Goal: Communication & Community: Answer question/provide support

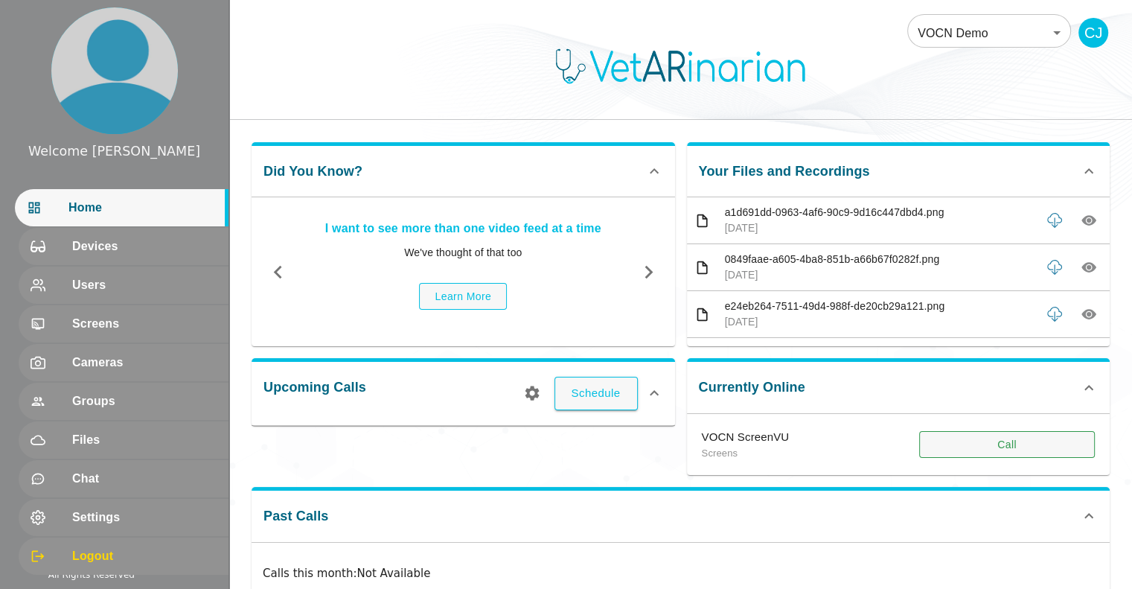
click at [998, 449] on button "Call" at bounding box center [1007, 445] width 176 height 28
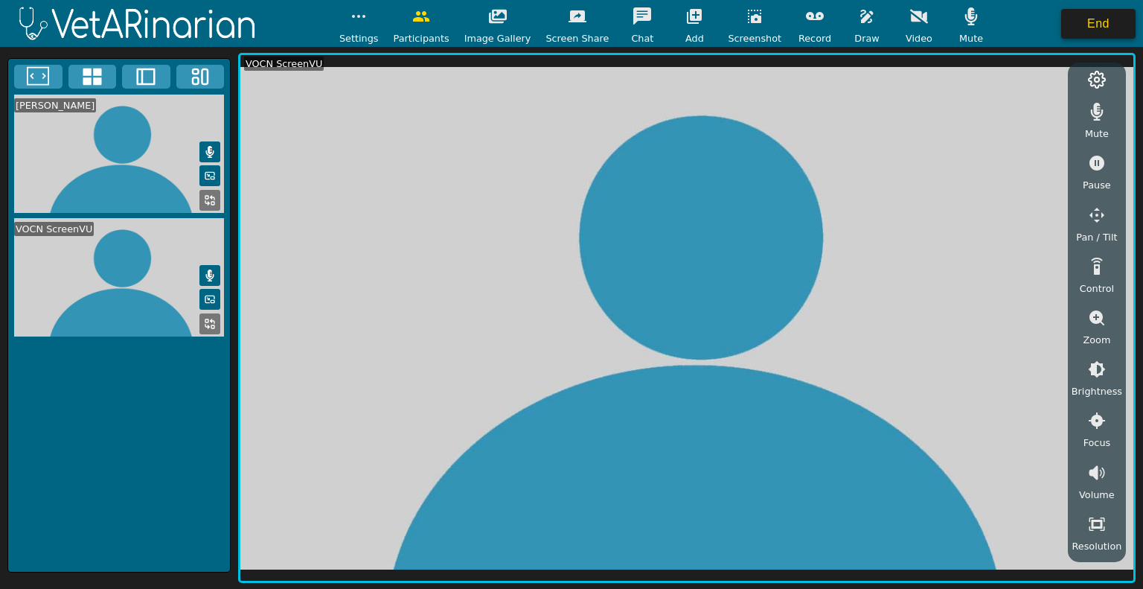
click at [1080, 13] on button "End" at bounding box center [1098, 24] width 74 height 30
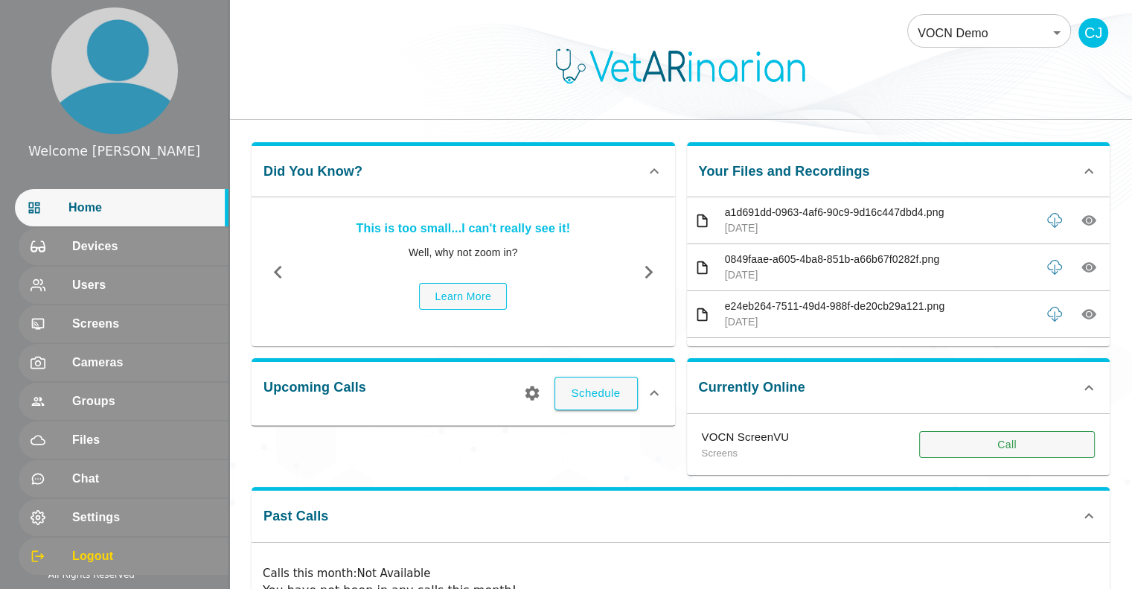
click at [1015, 437] on button "Call" at bounding box center [1007, 445] width 176 height 28
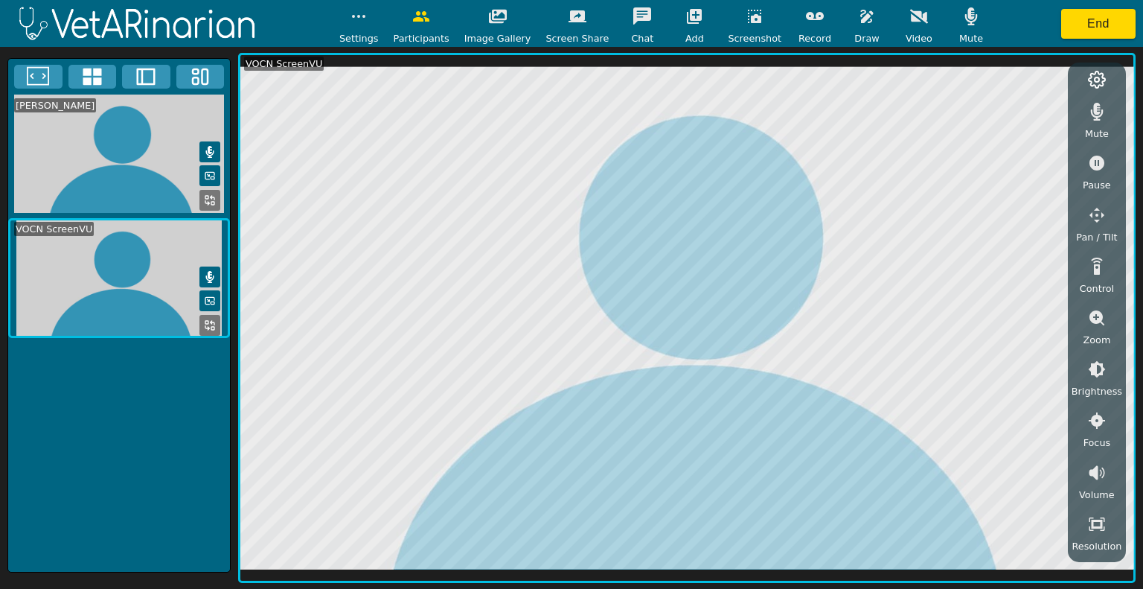
click at [860, 20] on icon "button" at bounding box center [866, 16] width 13 height 13
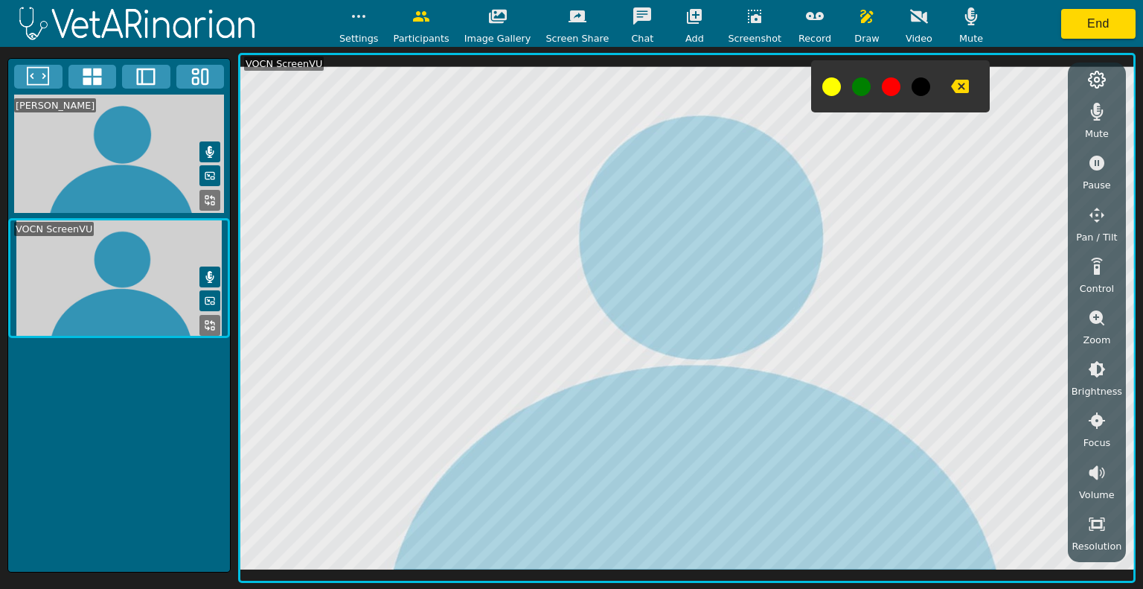
click at [860, 15] on icon "button" at bounding box center [866, 16] width 13 height 13
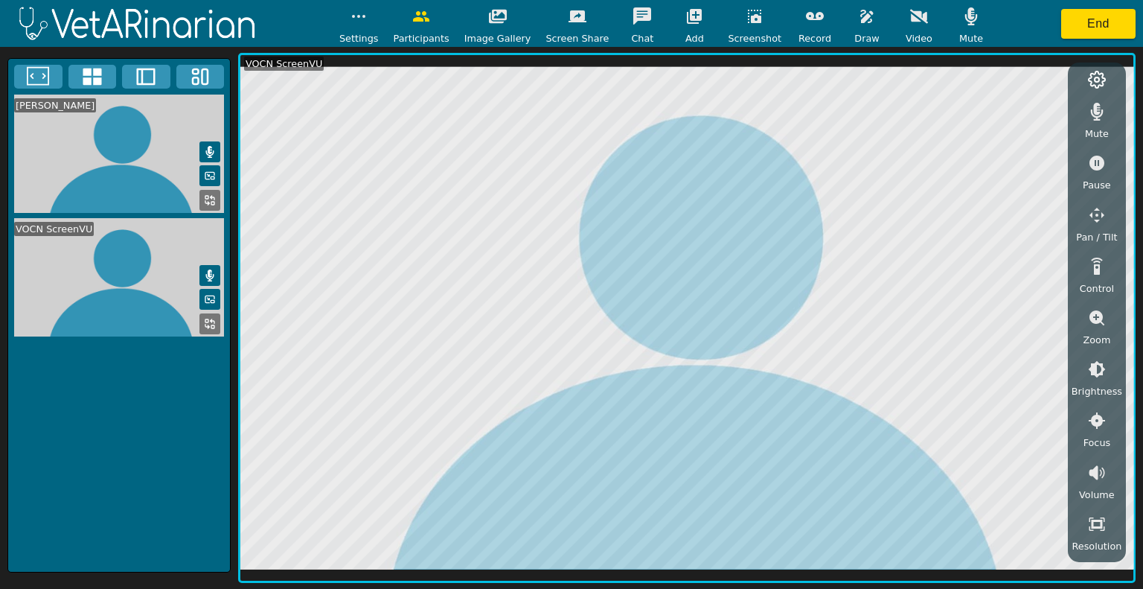
click at [860, 20] on icon "button" at bounding box center [866, 16] width 13 height 13
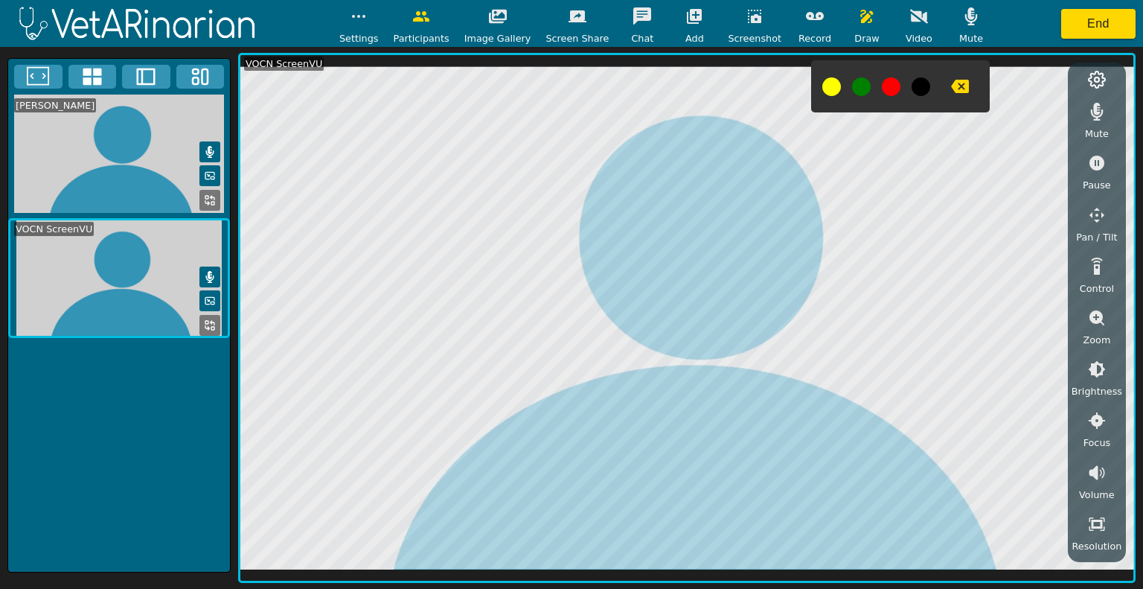
click at [951, 85] on icon "button" at bounding box center [960, 86] width 18 height 18
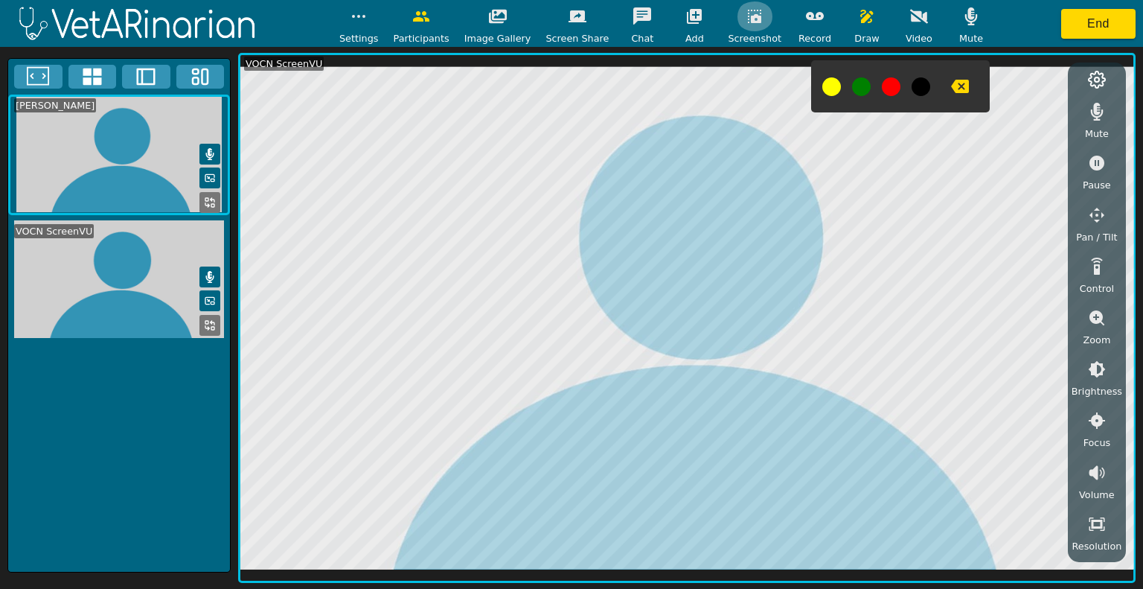
click at [736, 11] on button "button" at bounding box center [754, 16] width 37 height 30
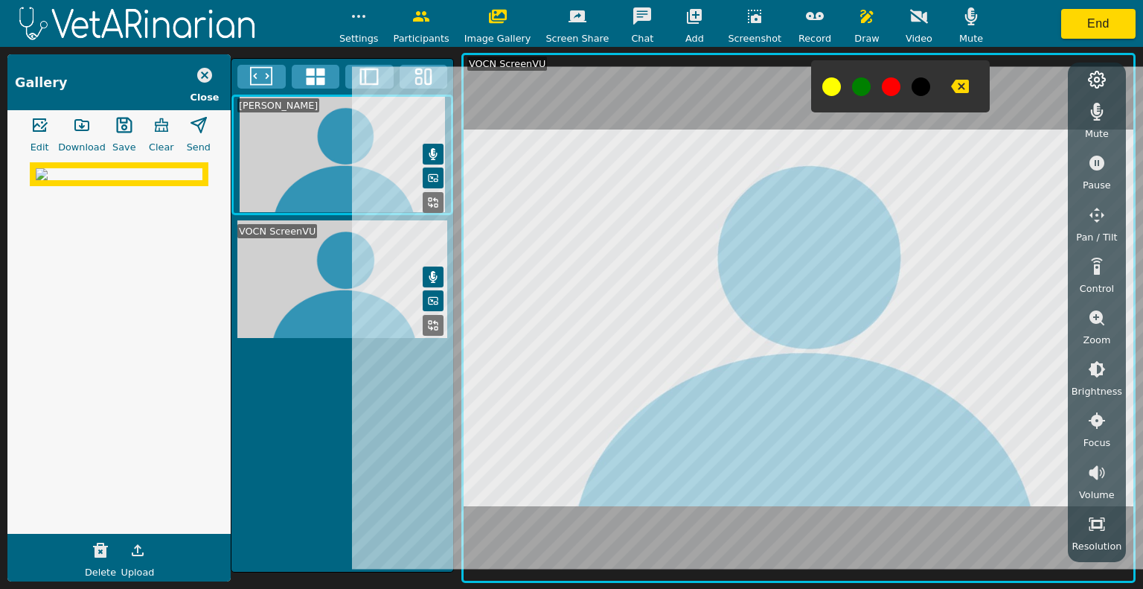
click at [745, 17] on icon "button" at bounding box center [754, 16] width 18 height 18
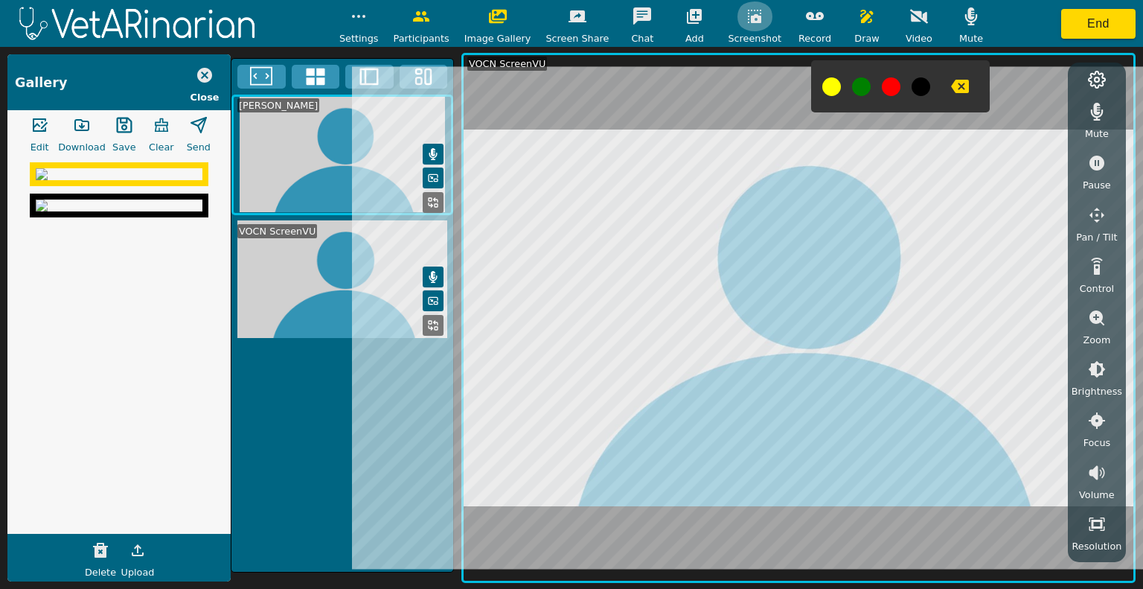
click at [748, 16] on icon "button" at bounding box center [754, 16] width 13 height 13
click at [89, 123] on icon "button" at bounding box center [81, 125] width 13 height 10
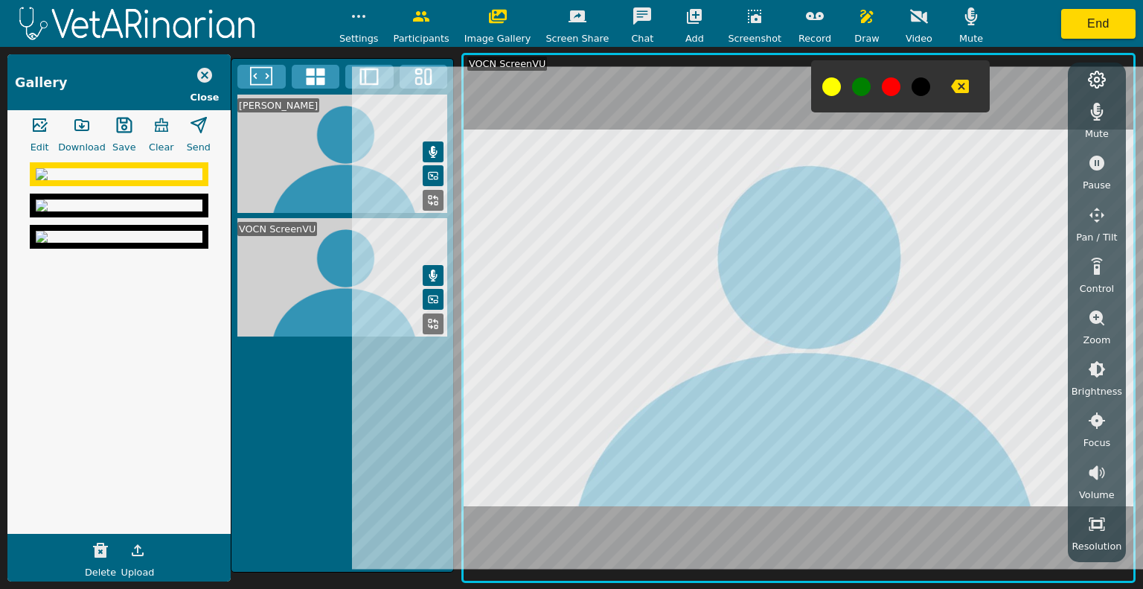
click at [151, 211] on img at bounding box center [119, 205] width 167 height 12
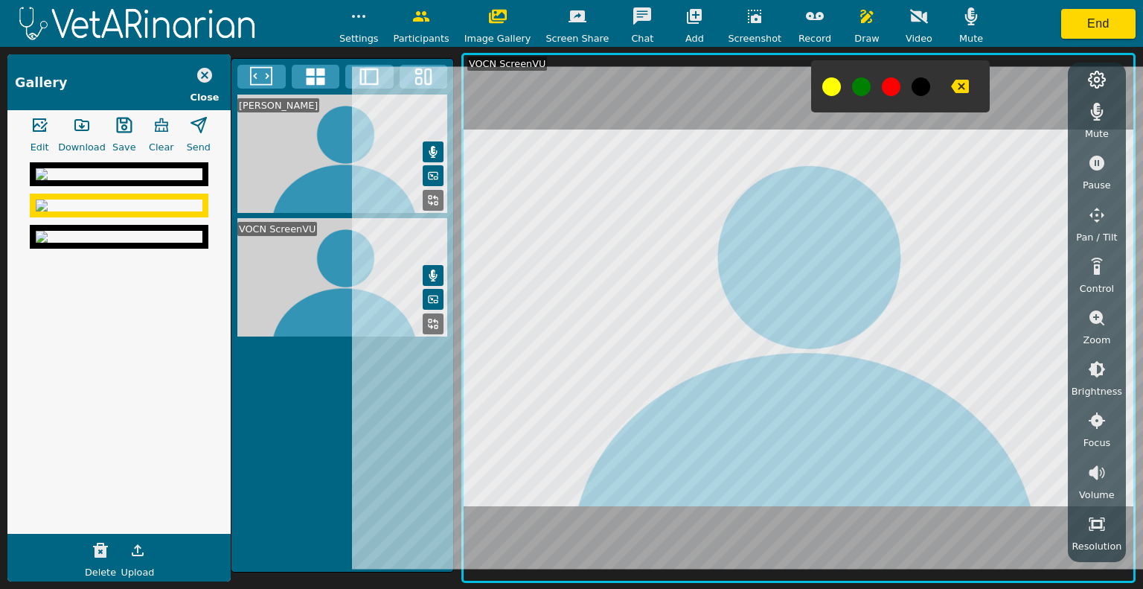
click at [66, 112] on div "Download" at bounding box center [82, 132] width 48 height 45
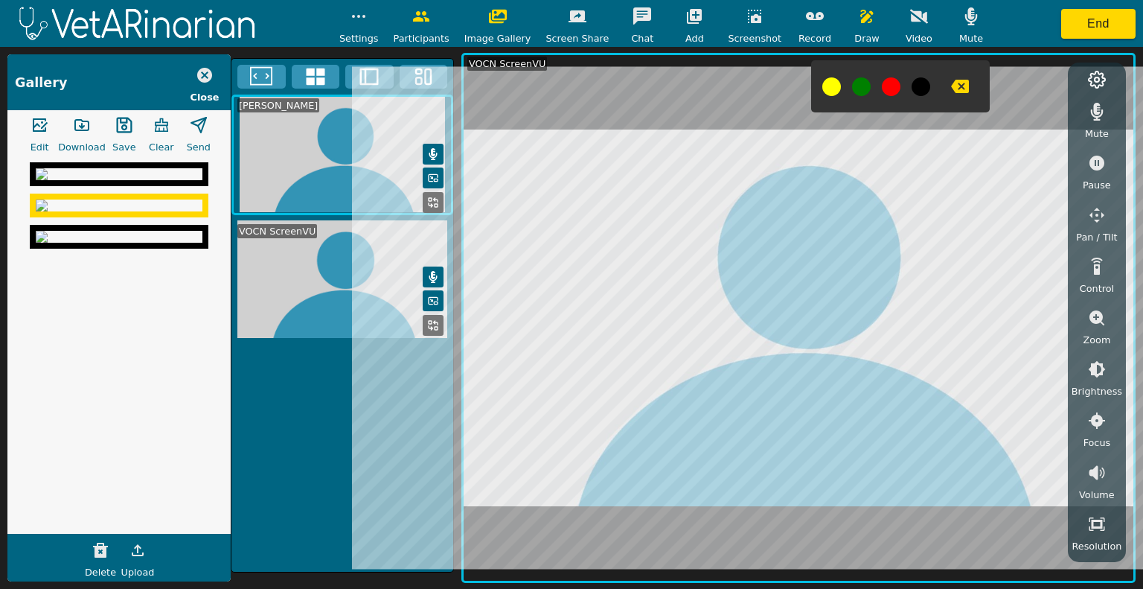
drag, startPoint x: 129, startPoint y: 416, endPoint x: 131, endPoint y: 385, distance: 31.3
click at [131, 243] on img at bounding box center [119, 237] width 167 height 12
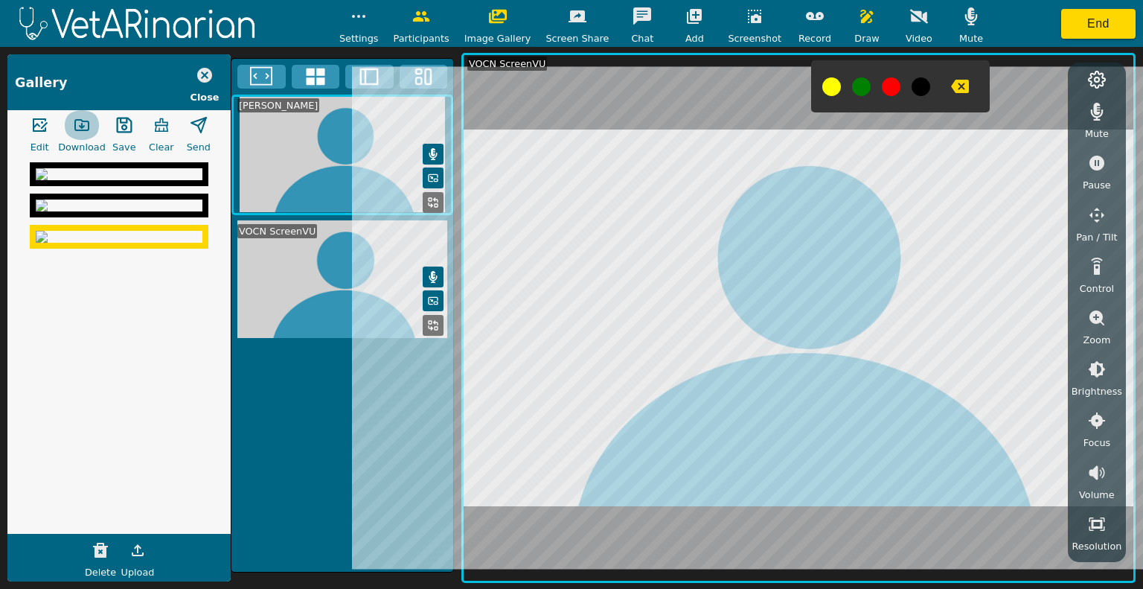
click at [79, 129] on icon "button" at bounding box center [82, 125] width 18 height 18
click at [951, 84] on icon "button" at bounding box center [960, 86] width 18 height 13
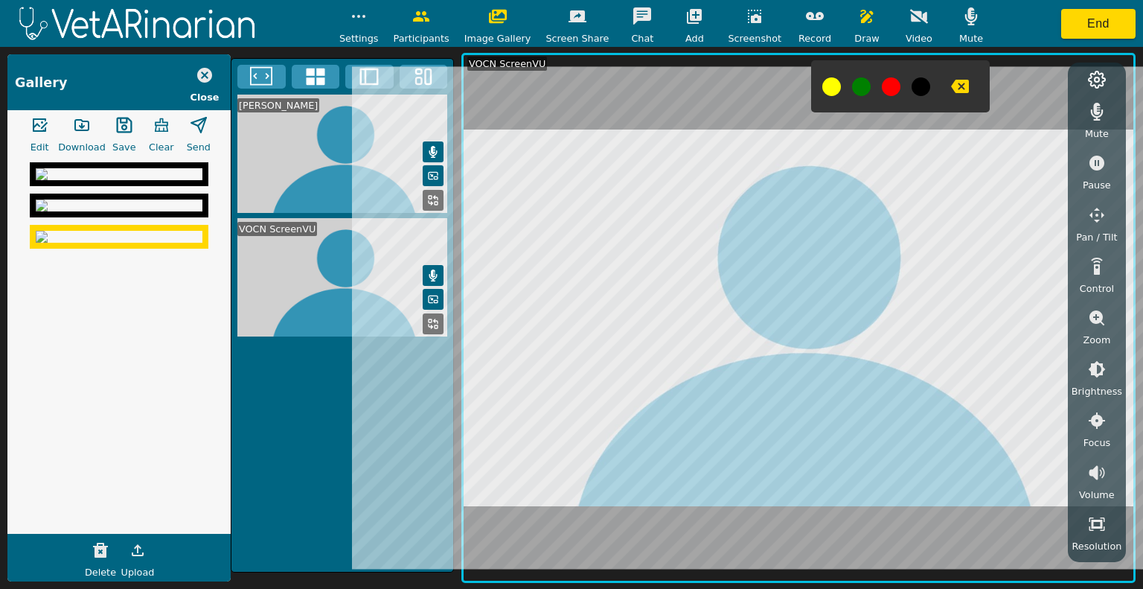
click at [118, 128] on icon "button" at bounding box center [124, 125] width 18 height 18
click at [132, 180] on img at bounding box center [119, 174] width 167 height 12
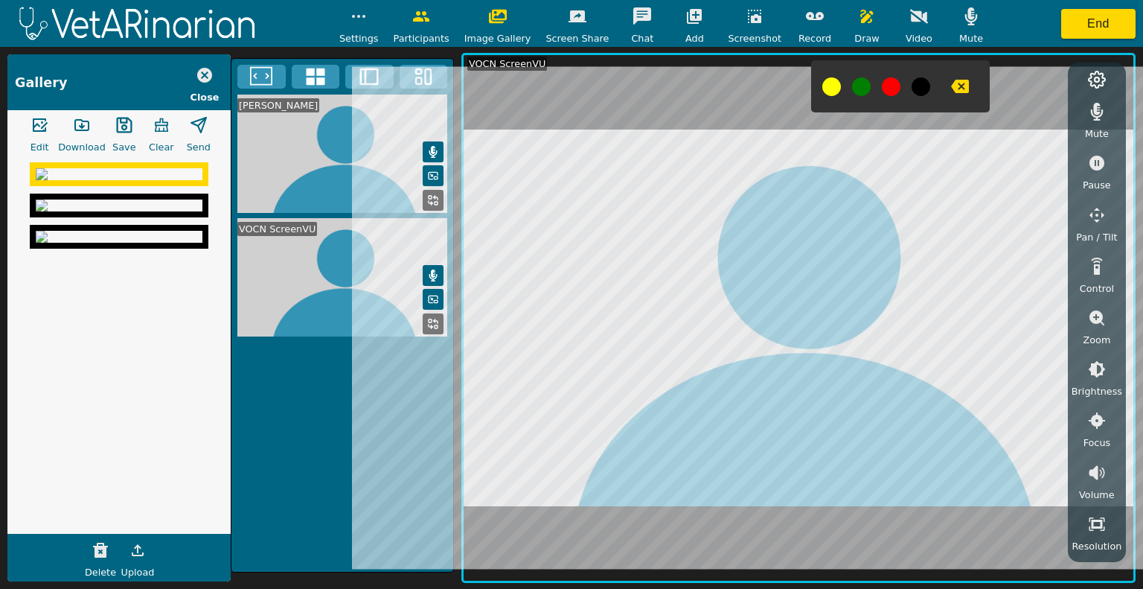
click at [116, 130] on icon "button" at bounding box center [124, 126] width 16 height 16
click at [205, 71] on icon "button" at bounding box center [204, 75] width 15 height 15
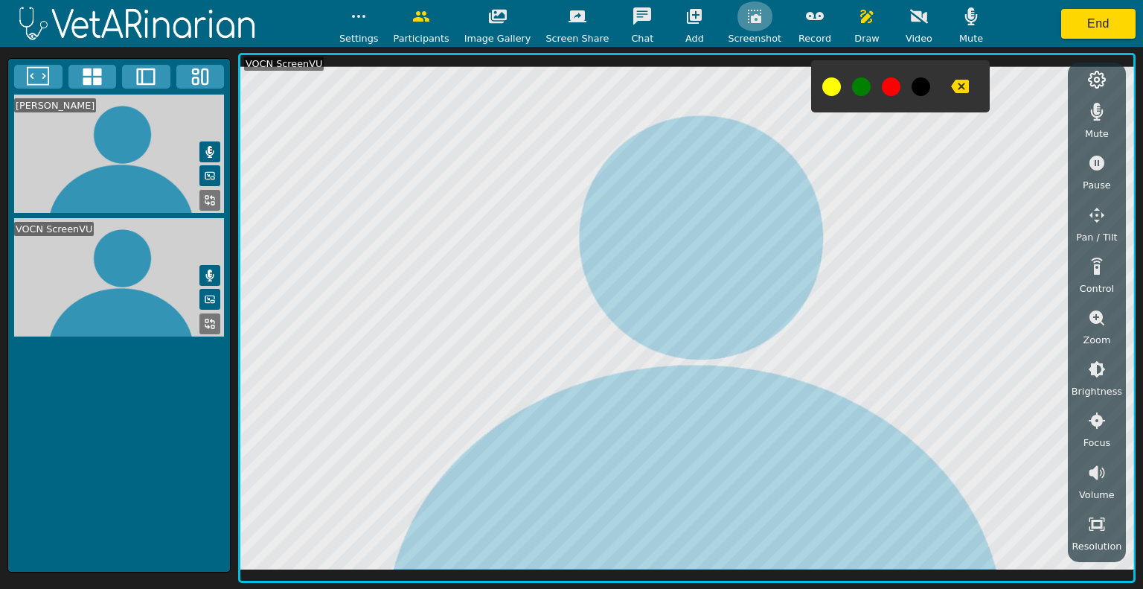
click at [745, 22] on icon "button" at bounding box center [754, 16] width 18 height 18
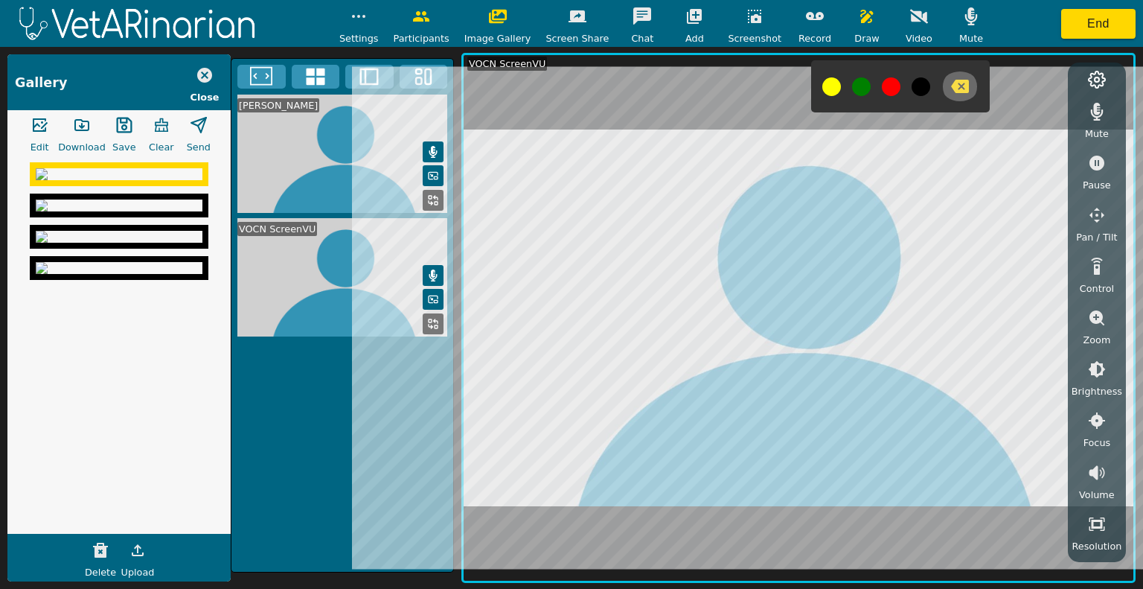
click at [951, 86] on icon "button" at bounding box center [960, 86] width 18 height 18
click at [728, 16] on div "Screenshot" at bounding box center [755, 23] width 54 height 44
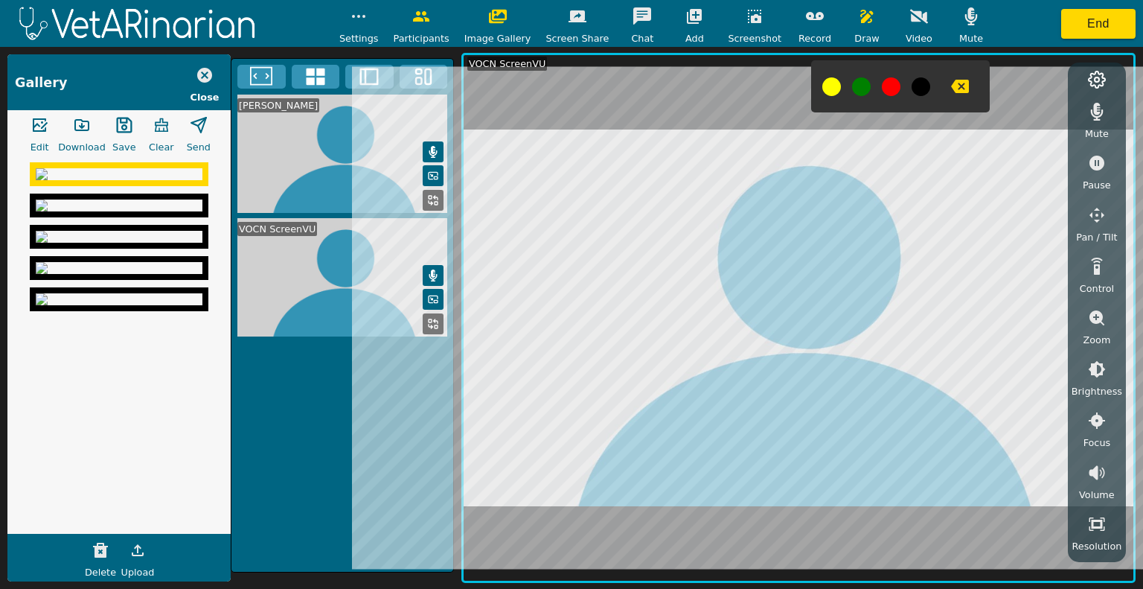
click at [745, 14] on icon "button" at bounding box center [754, 16] width 18 height 18
click at [116, 142] on span "Save" at bounding box center [123, 147] width 23 height 14
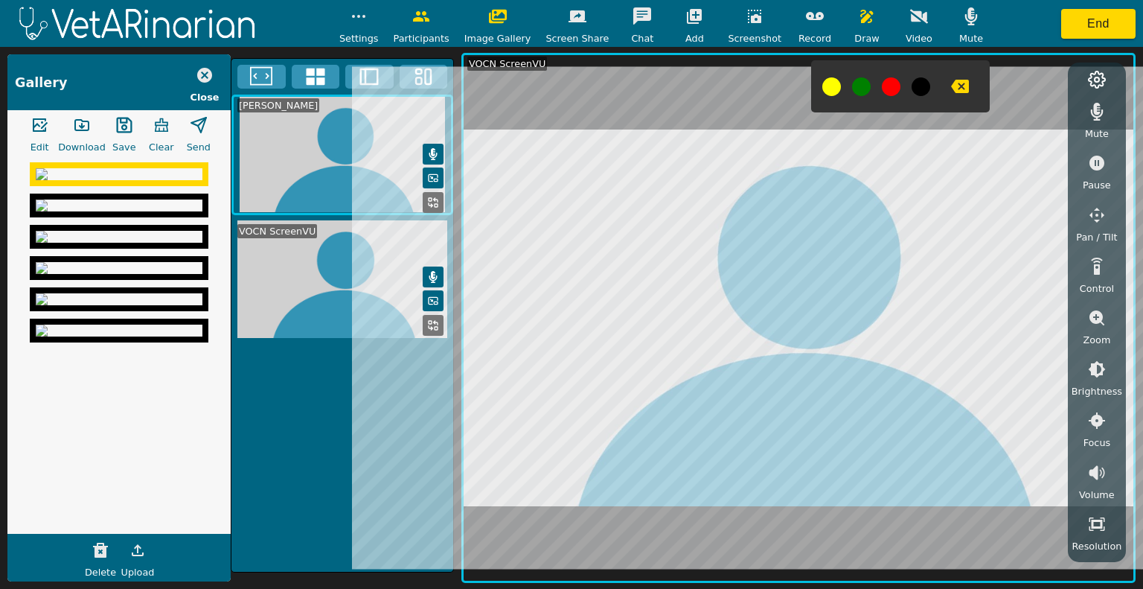
click at [118, 129] on icon "button" at bounding box center [124, 125] width 18 height 18
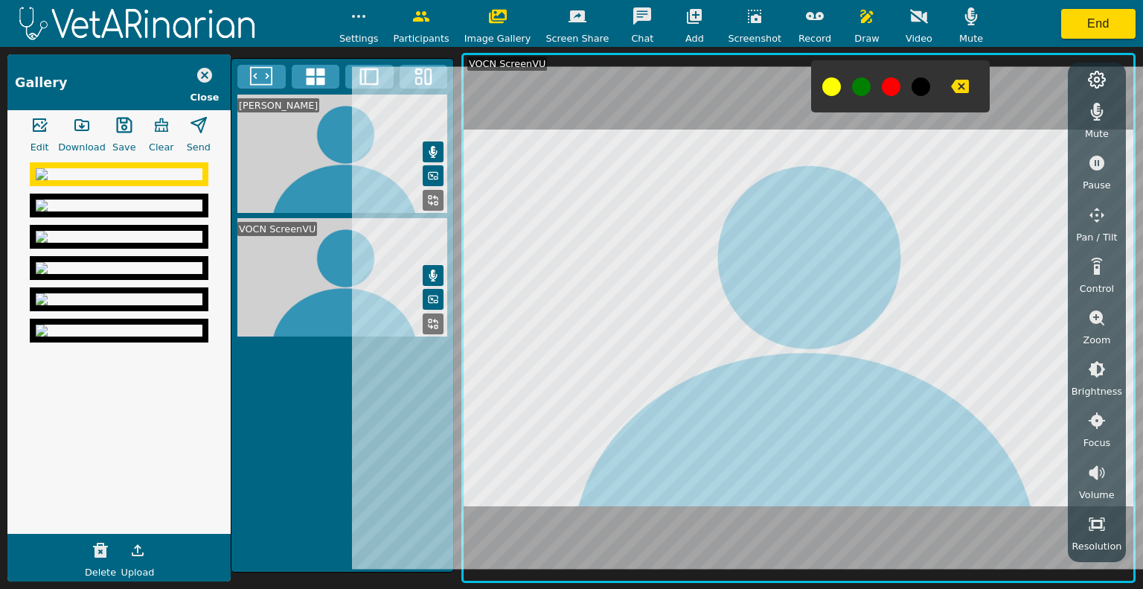
click at [133, 211] on img at bounding box center [119, 205] width 167 height 12
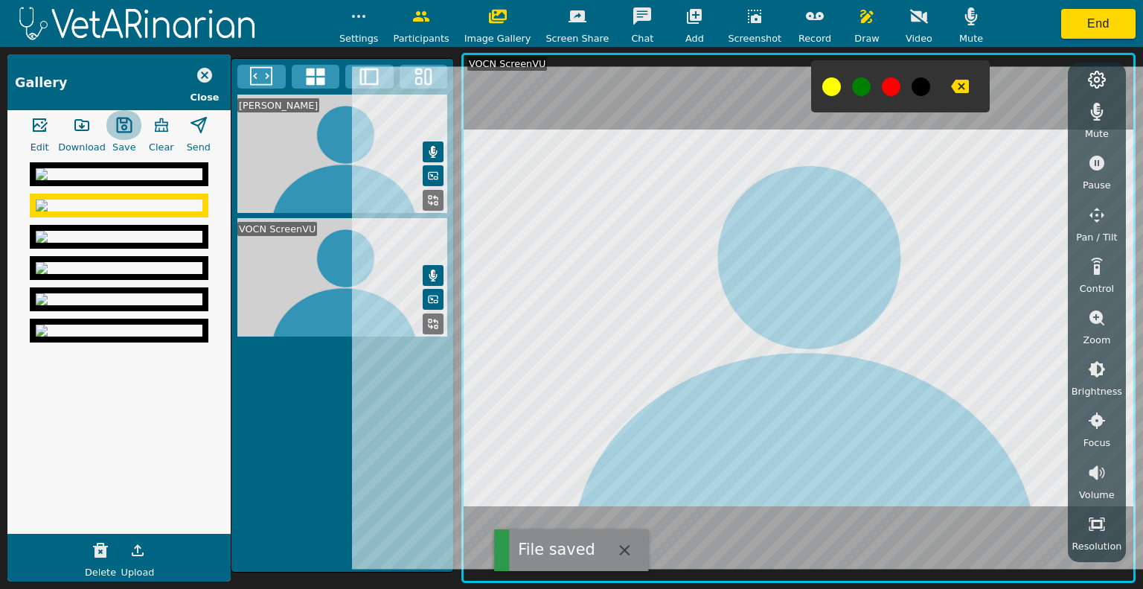
click at [128, 124] on icon "button" at bounding box center [124, 125] width 18 height 18
click at [82, 121] on icon "button" at bounding box center [81, 125] width 13 height 10
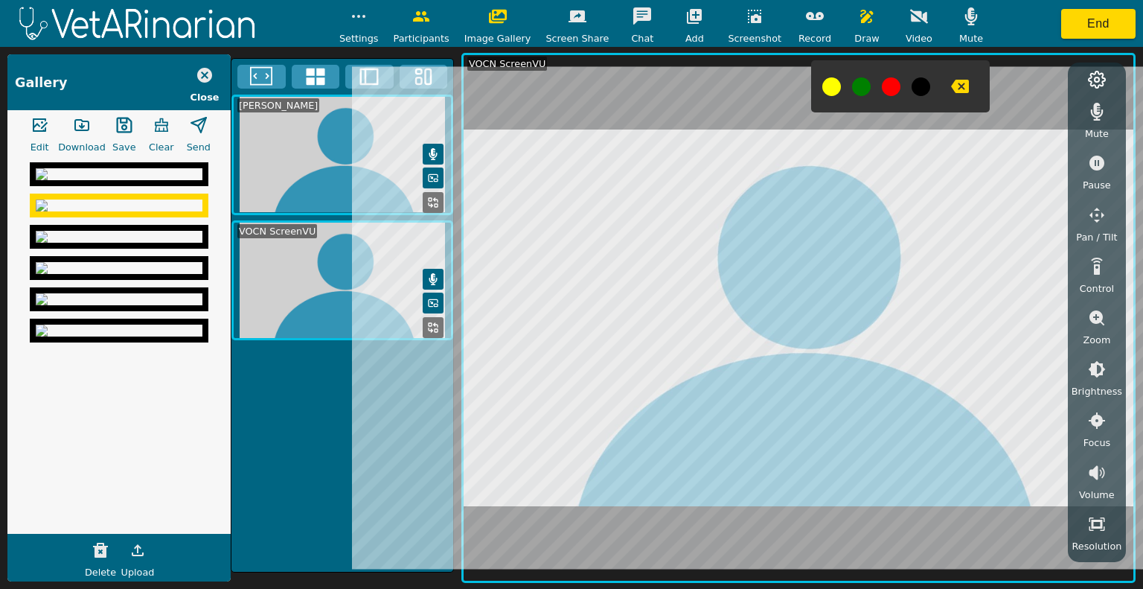
click at [199, 73] on icon "button" at bounding box center [204, 75] width 15 height 15
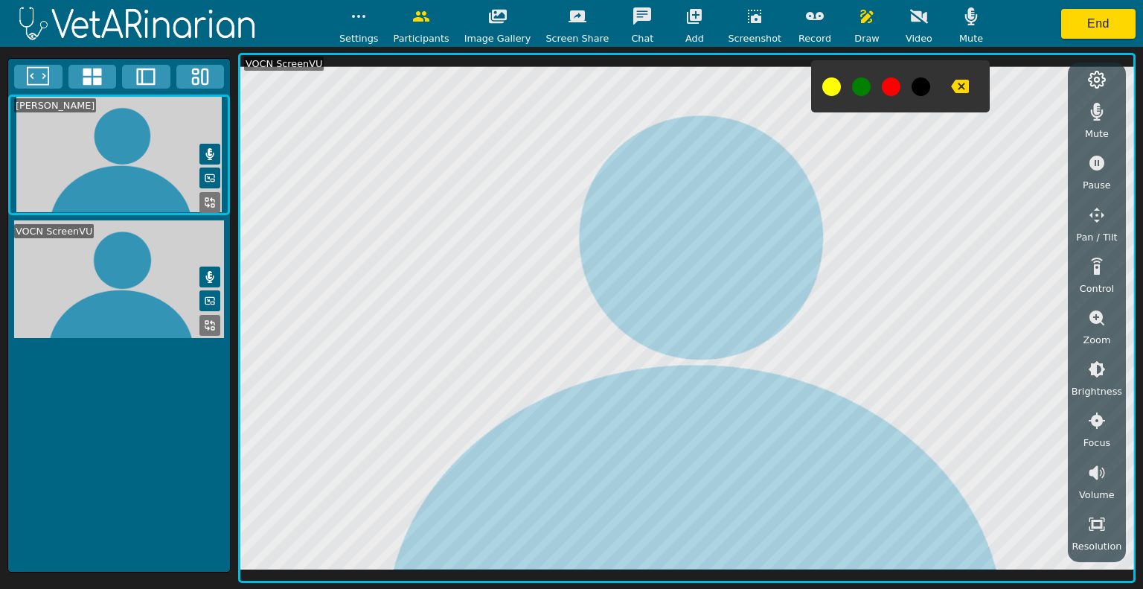
click at [951, 91] on icon "button" at bounding box center [960, 86] width 18 height 13
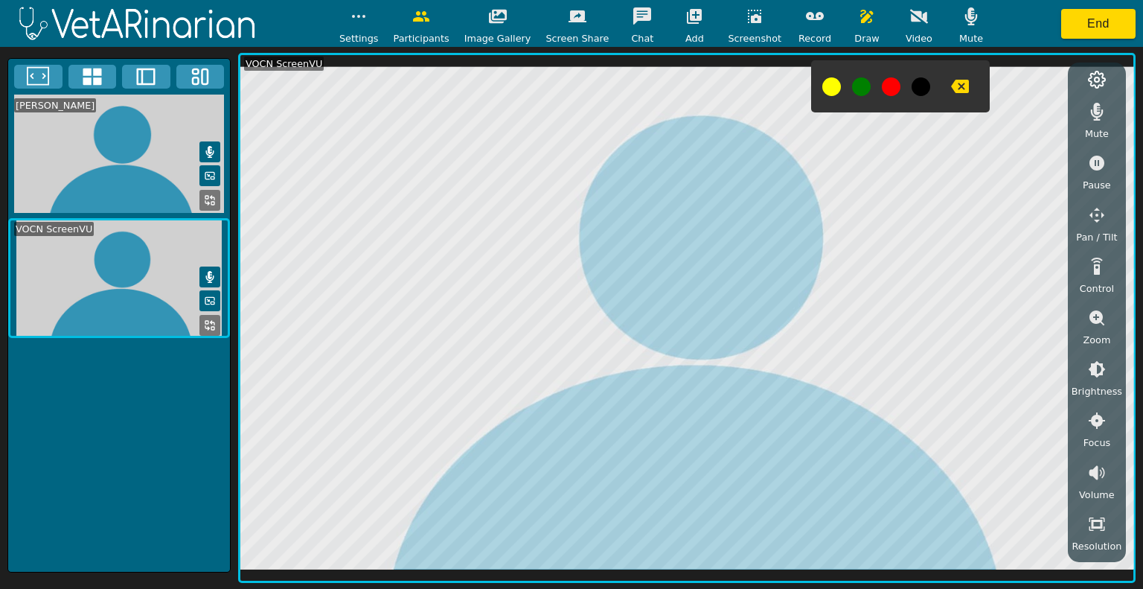
click at [858, 17] on icon "button" at bounding box center [867, 16] width 18 height 18
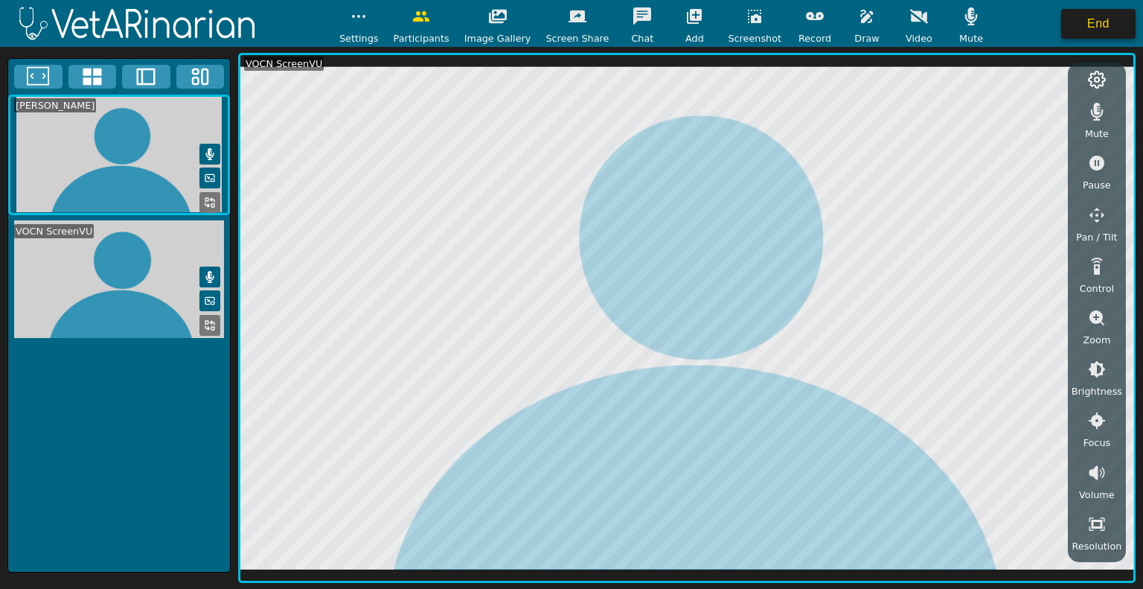
click at [1086, 20] on button "End" at bounding box center [1098, 24] width 74 height 30
